Goal: Task Accomplishment & Management: Complete application form

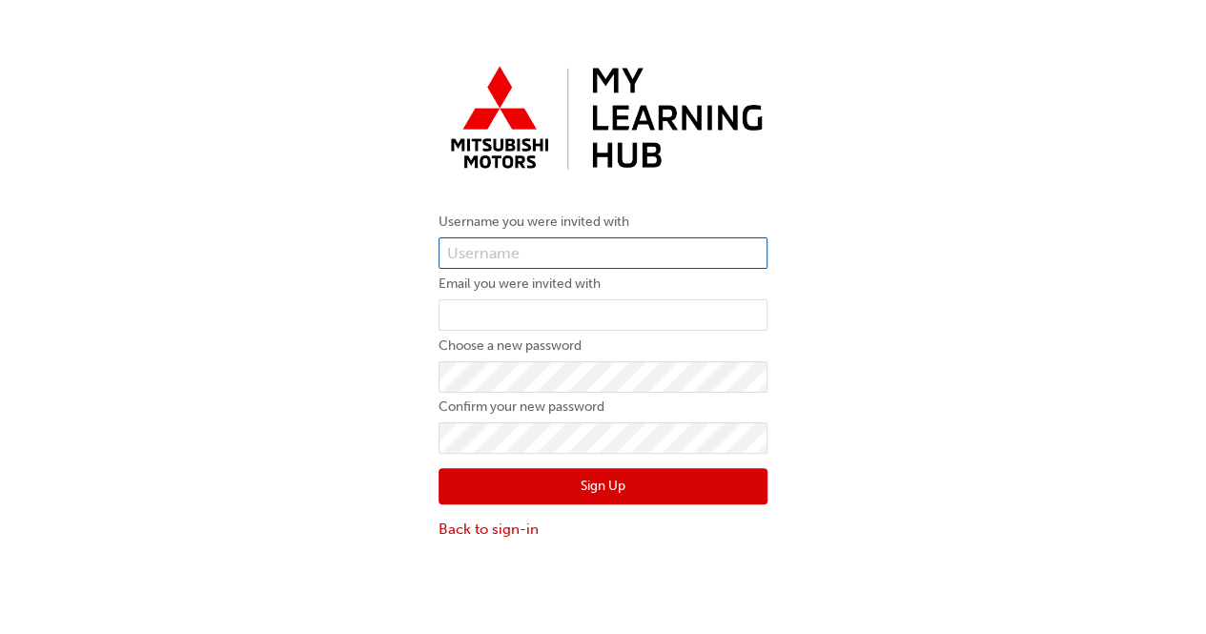
click at [617, 251] on input "text" at bounding box center [602, 253] width 329 height 32
type input "5862293"
click at [497, 535] on link "Back to sign-in" at bounding box center [602, 530] width 329 height 22
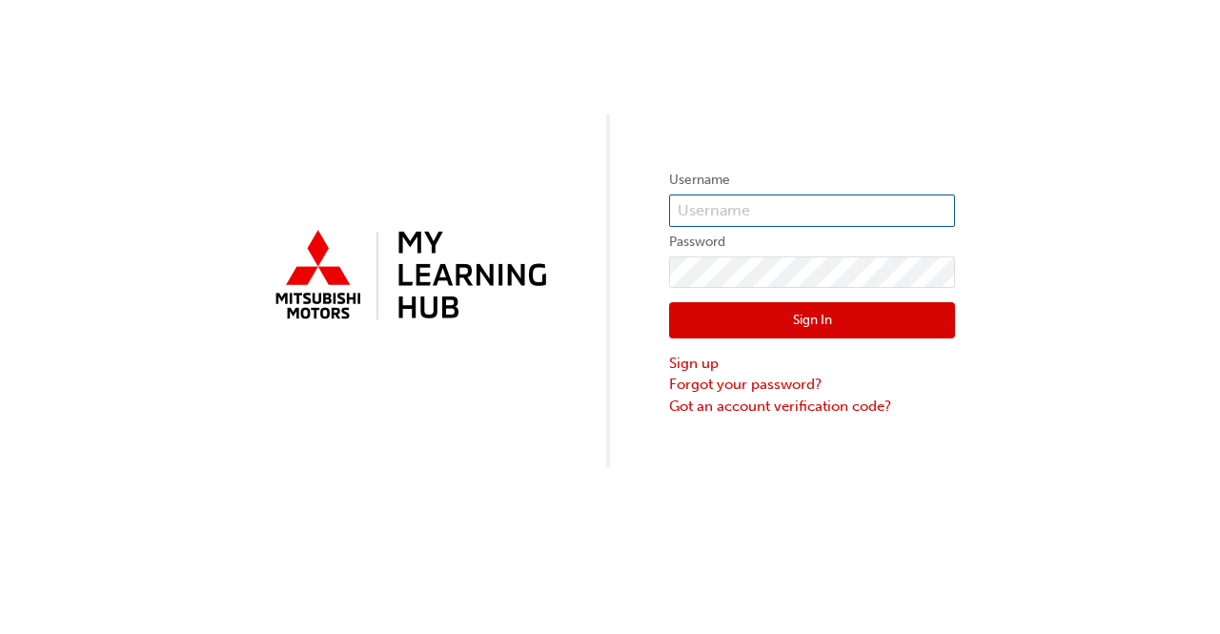
type input "0005862293"
